Goal: Task Accomplishment & Management: Use online tool/utility

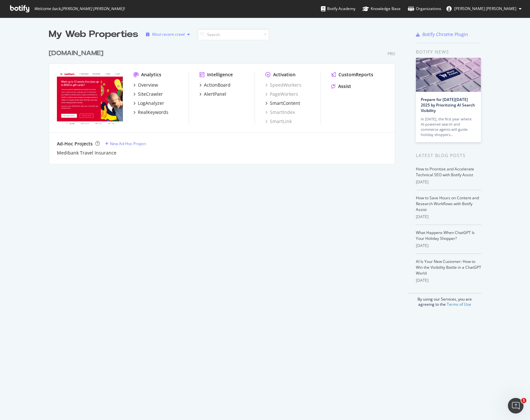
click at [180, 35] on div "Most recent crawl" at bounding box center [168, 34] width 32 height 4
click at [175, 54] on div "Alphabetical order" at bounding box center [173, 56] width 33 height 6
click at [225, 37] on input at bounding box center [234, 34] width 71 height 11
type input "m"
click at [166, 32] on div "Alphabetical order" at bounding box center [169, 34] width 33 height 4
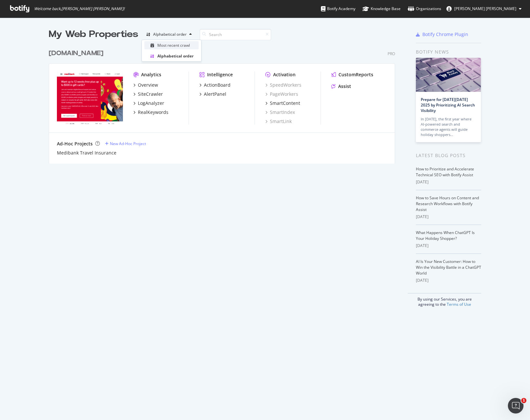
click at [171, 46] on div "Most recent crawl" at bounding box center [173, 46] width 32 height 6
click at [133, 84] on icon "grid" at bounding box center [134, 84] width 2 height 3
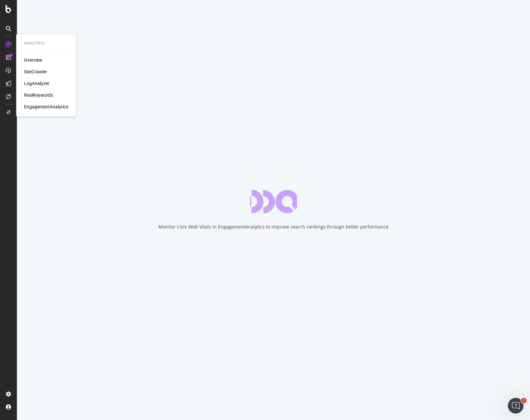
click at [35, 70] on div "SiteCrawler" at bounding box center [35, 72] width 23 height 6
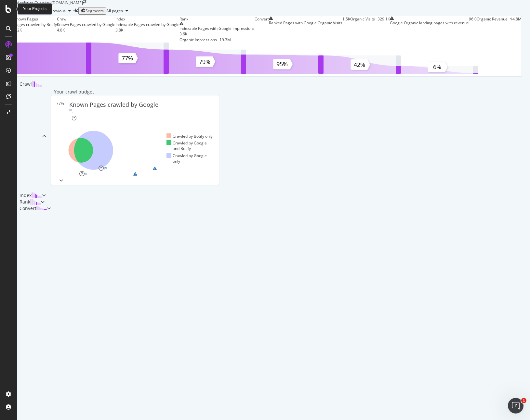
click at [7, 9] on icon at bounding box center [9, 9] width 6 height 8
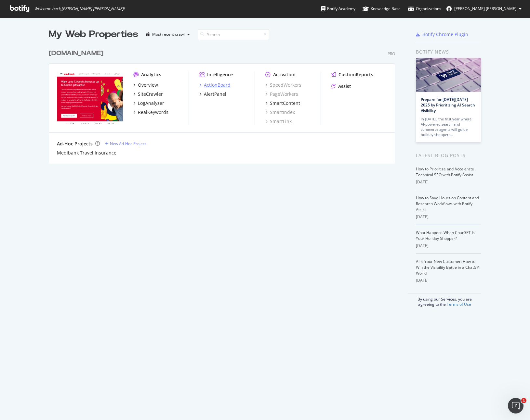
click at [214, 86] on div "ActionBoard" at bounding box center [217, 85] width 27 height 6
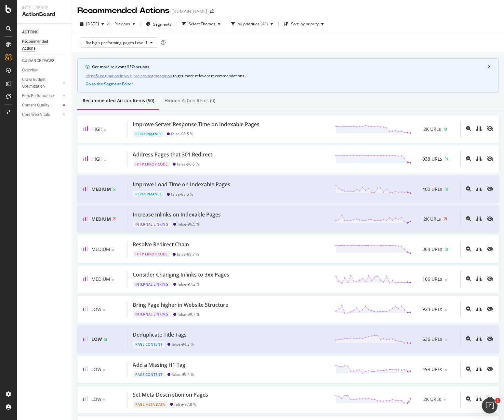
click at [63, 107] on icon at bounding box center [64, 105] width 3 height 4
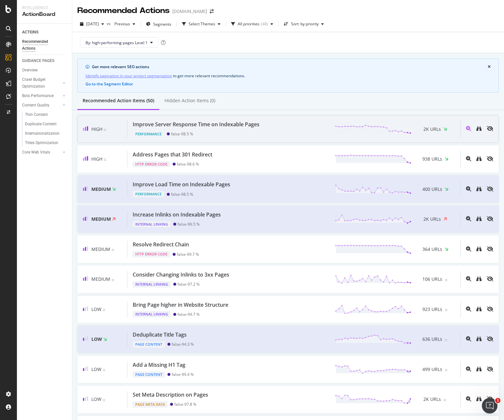
click at [116, 132] on div "High" at bounding box center [105, 129] width 45 height 17
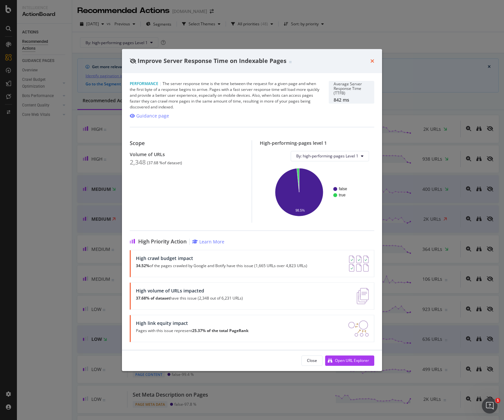
click at [371, 61] on icon "times" at bounding box center [372, 60] width 4 height 5
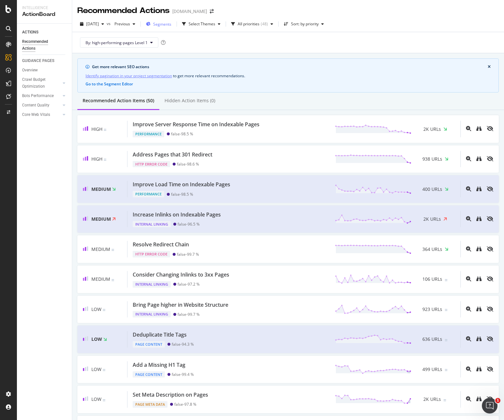
click at [171, 23] on span "Segments" at bounding box center [162, 24] width 18 height 6
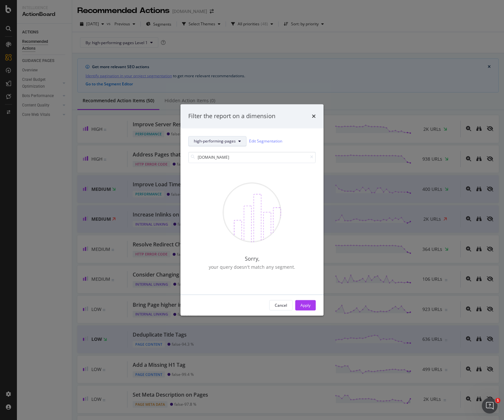
type input "[DOMAIN_NAME]"
click at [237, 143] on button "high-performing-pages" at bounding box center [217, 141] width 58 height 10
click at [313, 115] on icon "times" at bounding box center [314, 116] width 4 height 5
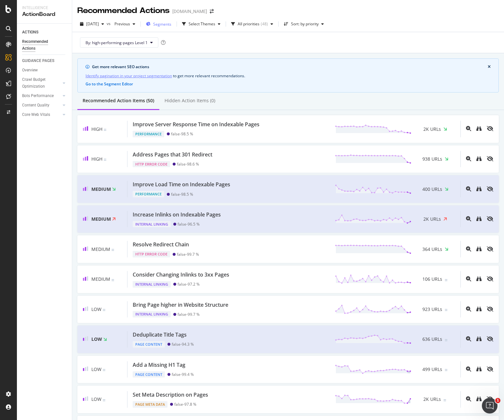
click at [171, 27] on div "Segments" at bounding box center [158, 24] width 25 height 10
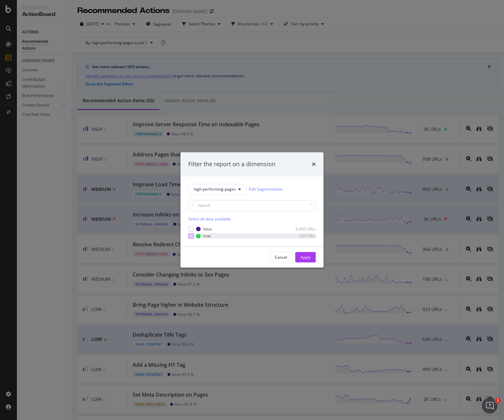
click at [190, 237] on div "modal" at bounding box center [190, 236] width 5 height 5
click at [210, 191] on span "high-performing-pages" at bounding box center [215, 190] width 42 height 6
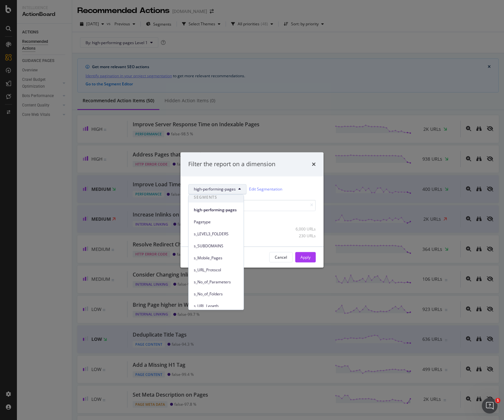
scroll to position [3, 0]
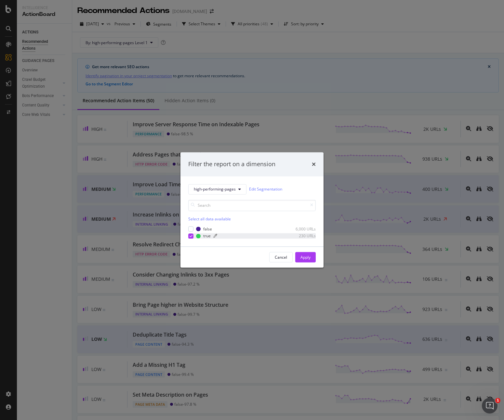
click at [280, 238] on div "true 230 URLs" at bounding box center [256, 236] width 120 height 6
click at [267, 237] on div "modal" at bounding box center [247, 236] width 68 height 4
click at [307, 254] on div "Apply" at bounding box center [305, 258] width 10 height 10
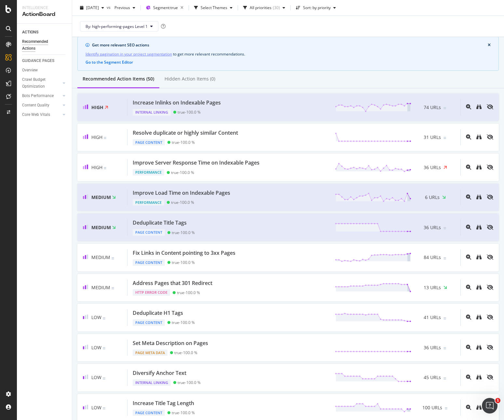
scroll to position [23, 0]
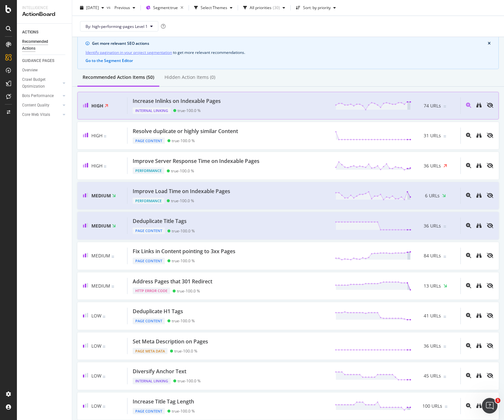
click at [108, 105] on span at bounding box center [107, 105] width 5 height 7
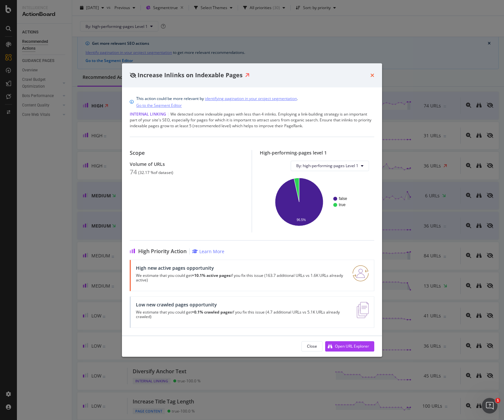
click at [370, 76] on icon "times" at bounding box center [372, 75] width 4 height 5
